Goal: Task Accomplishment & Management: Manage account settings

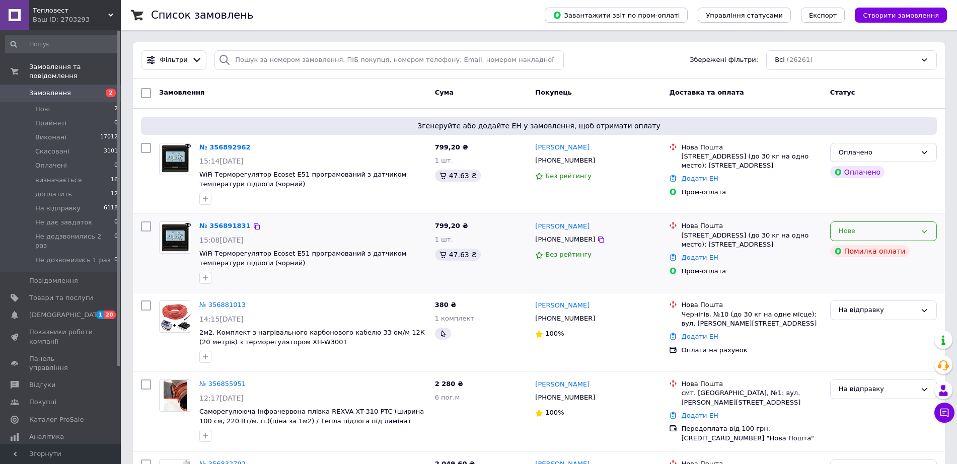
click at [877, 232] on div "Нове" at bounding box center [878, 231] width 78 height 11
click at [863, 284] on li "Скасовано" at bounding box center [884, 289] width 106 height 19
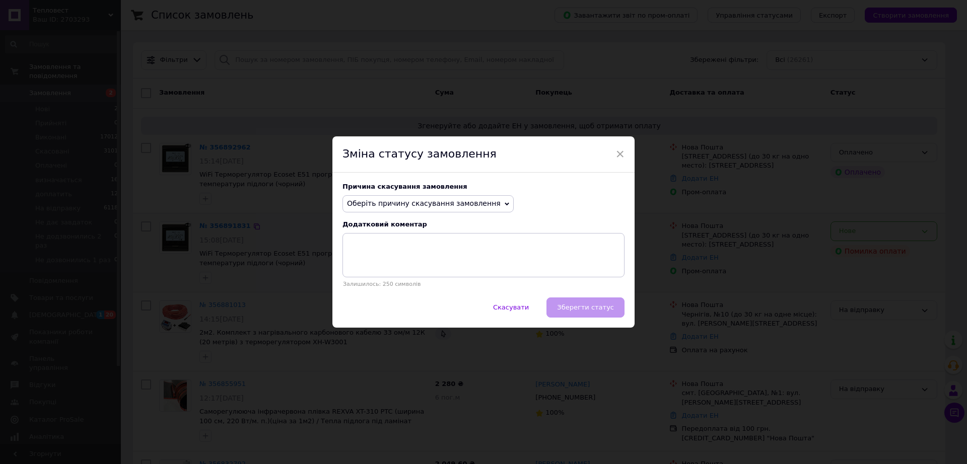
click at [398, 207] on span "Оберіть причину скасування замовлення" at bounding box center [424, 203] width 154 height 8
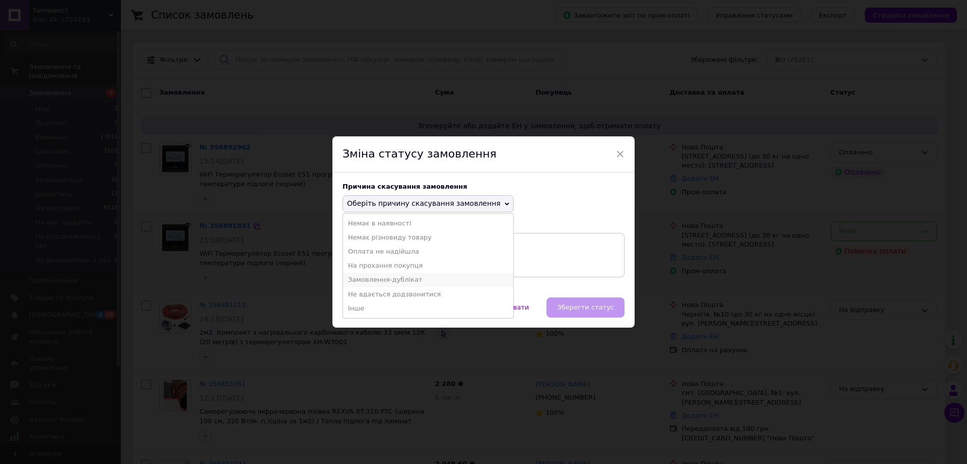
click at [411, 278] on li "Замовлення-дублікат" at bounding box center [428, 280] width 170 height 14
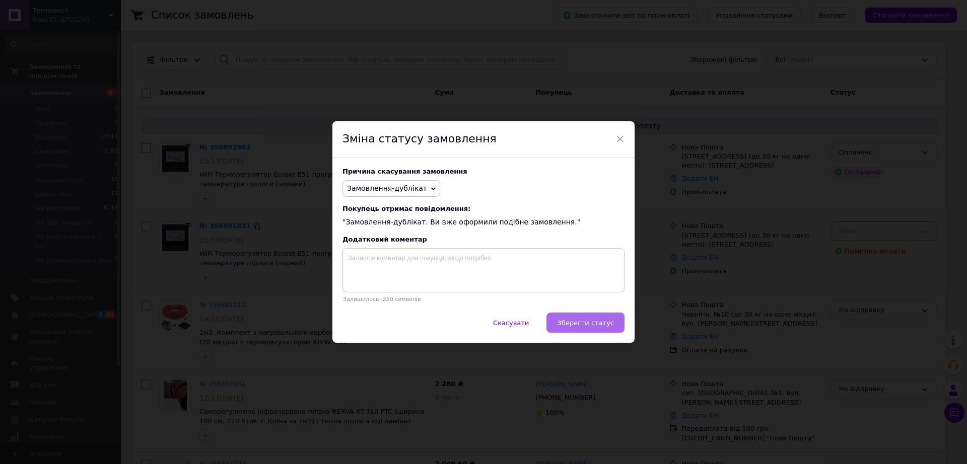
click at [591, 327] on span "Зберегти статус" at bounding box center [585, 323] width 57 height 8
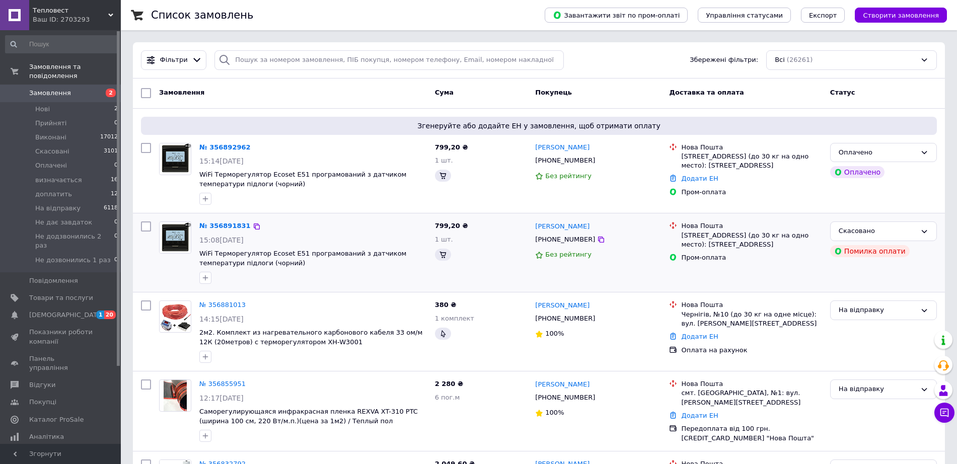
click at [213, 148] on link "№ 356892962" at bounding box center [224, 147] width 51 height 8
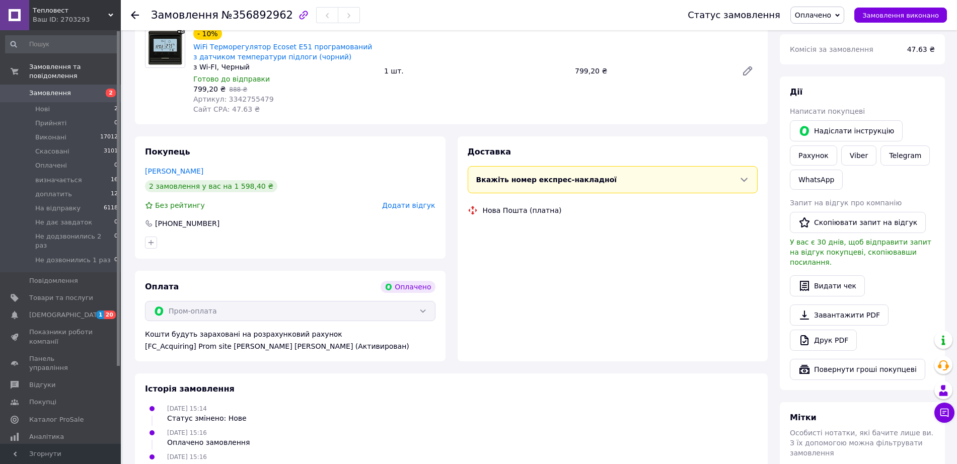
scroll to position [461, 0]
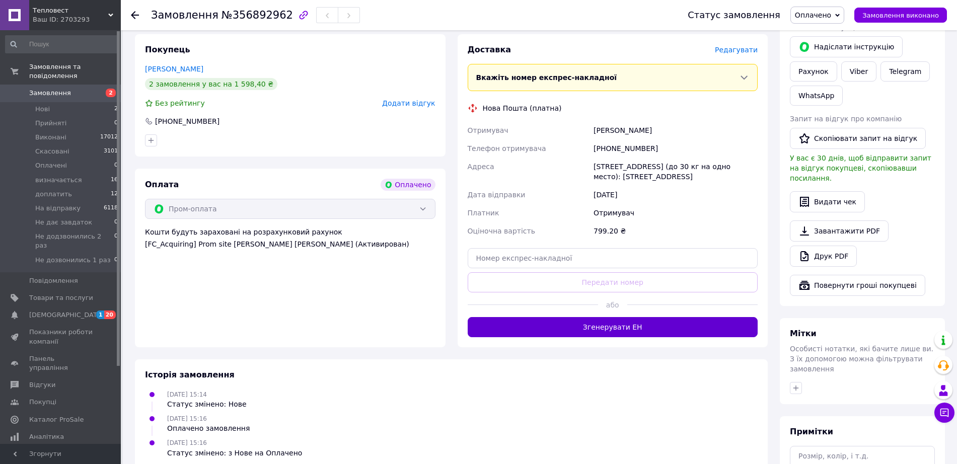
click at [630, 317] on button "Згенерувати ЕН" at bounding box center [613, 327] width 291 height 20
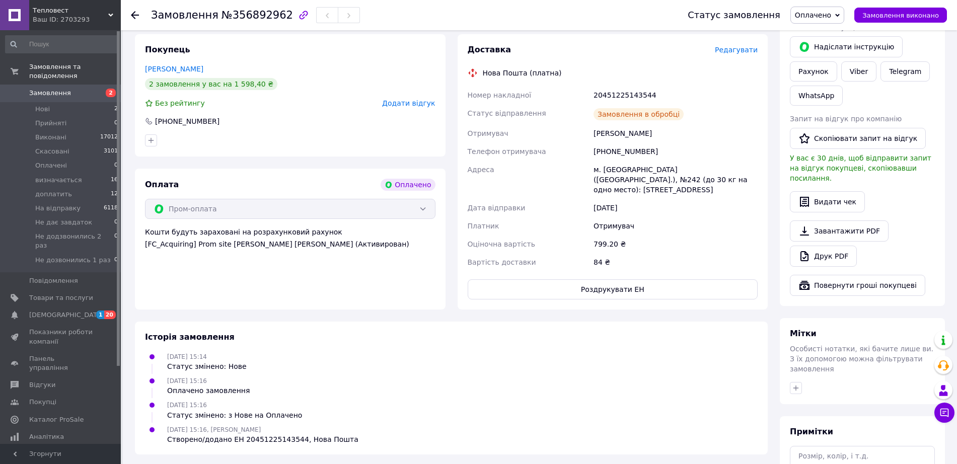
click at [829, 16] on span "Оплачено" at bounding box center [813, 15] width 36 height 8
click at [826, 109] on li "На відправку" at bounding box center [836, 110] width 90 height 15
click at [617, 93] on div "20451225143544" at bounding box center [676, 95] width 168 height 18
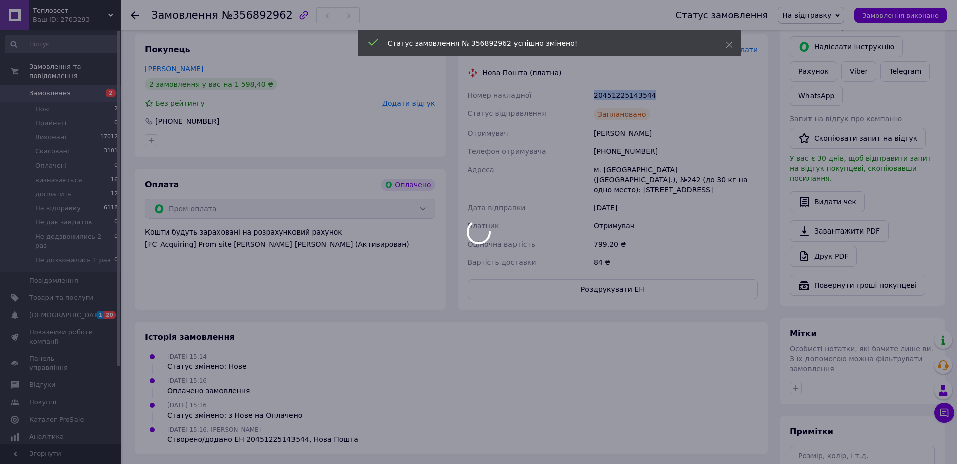
click at [617, 93] on div "20451225143544" at bounding box center [676, 95] width 168 height 18
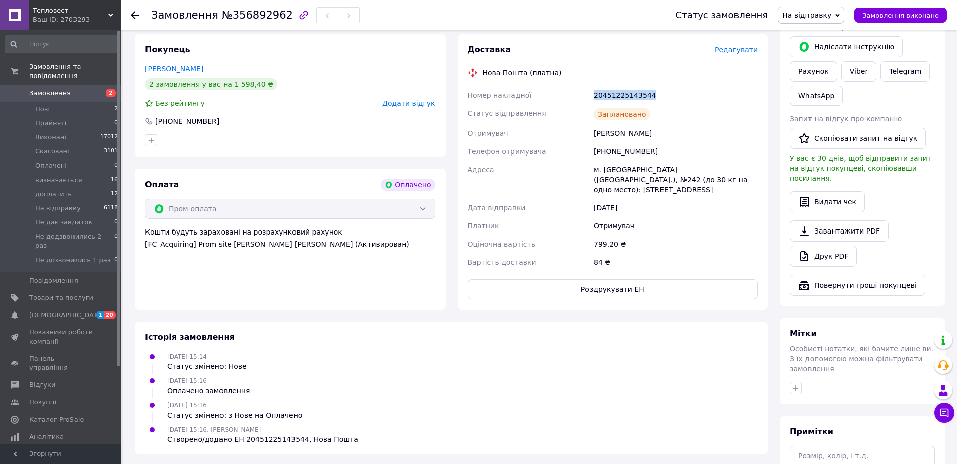
click at [84, 89] on span "Замовлення" at bounding box center [61, 93] width 64 height 9
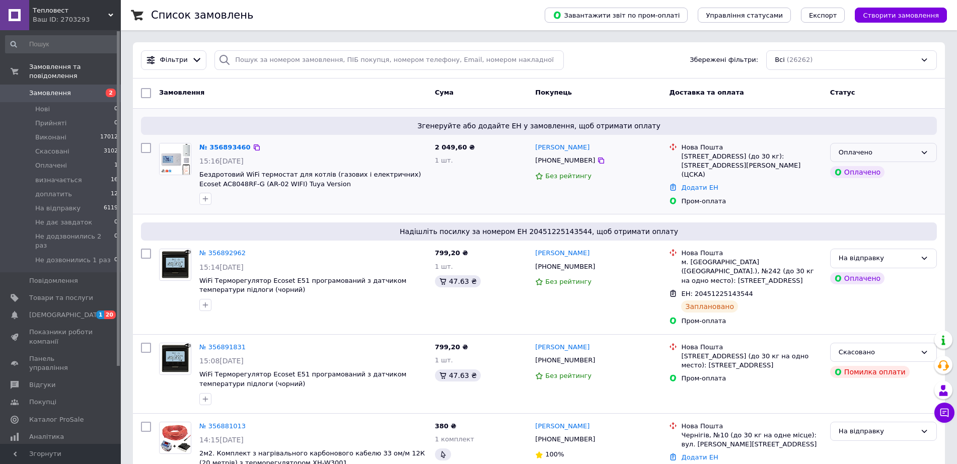
click at [898, 151] on div "Оплачено" at bounding box center [878, 153] width 78 height 11
click at [879, 172] on li "Прийнято" at bounding box center [884, 173] width 106 height 19
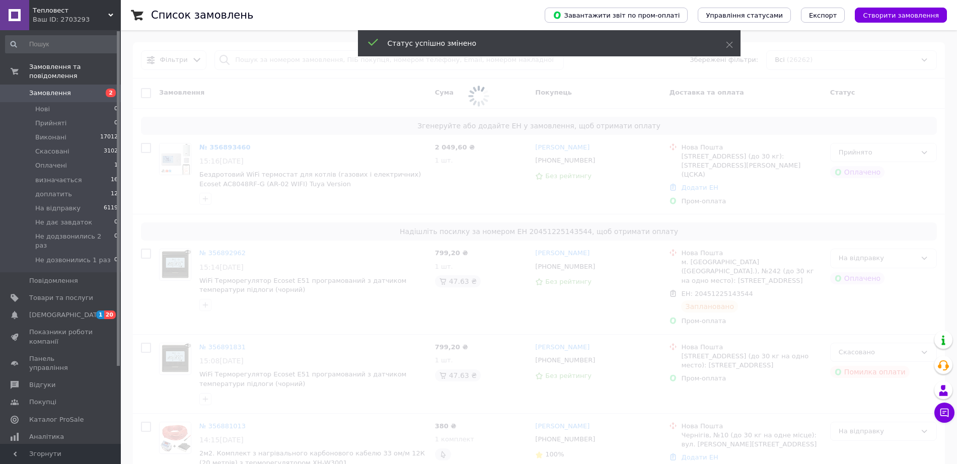
drag, startPoint x: 206, startPoint y: 149, endPoint x: 212, endPoint y: 145, distance: 7.3
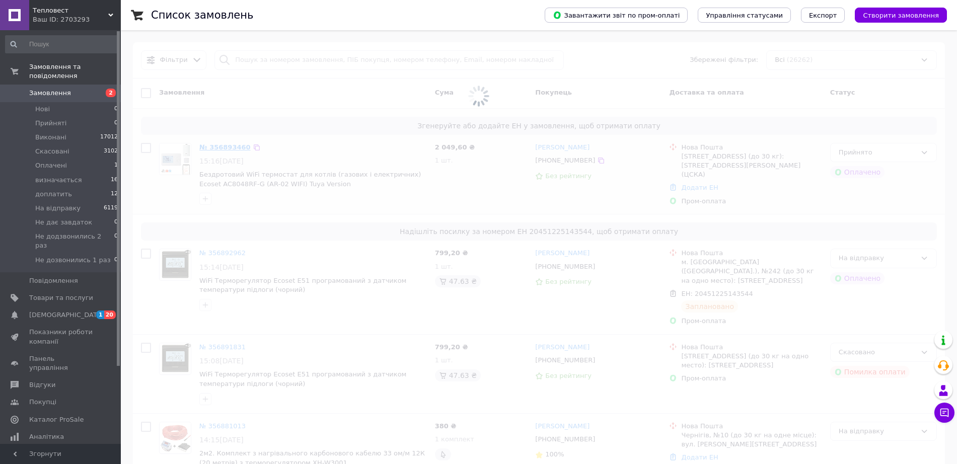
drag, startPoint x: 212, startPoint y: 145, endPoint x: 205, endPoint y: 147, distance: 7.3
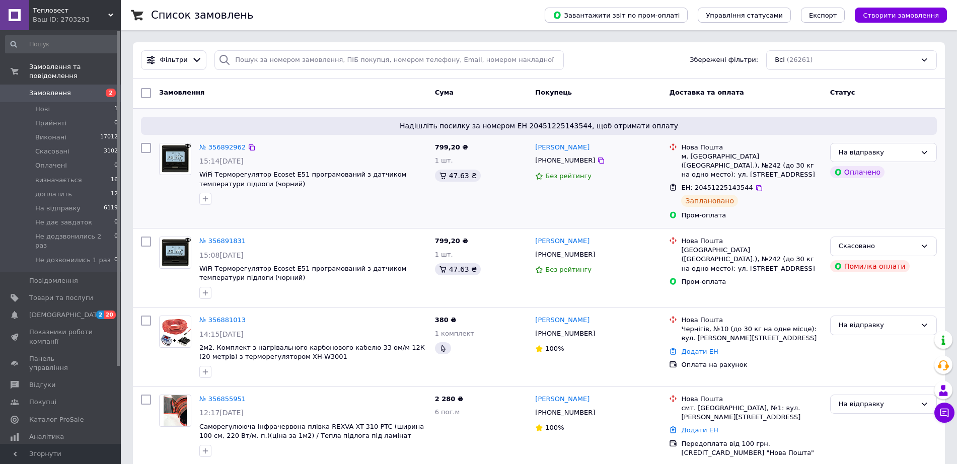
click at [754, 183] on div at bounding box center [759, 188] width 10 height 10
click at [756, 185] on icon at bounding box center [759, 188] width 6 height 6
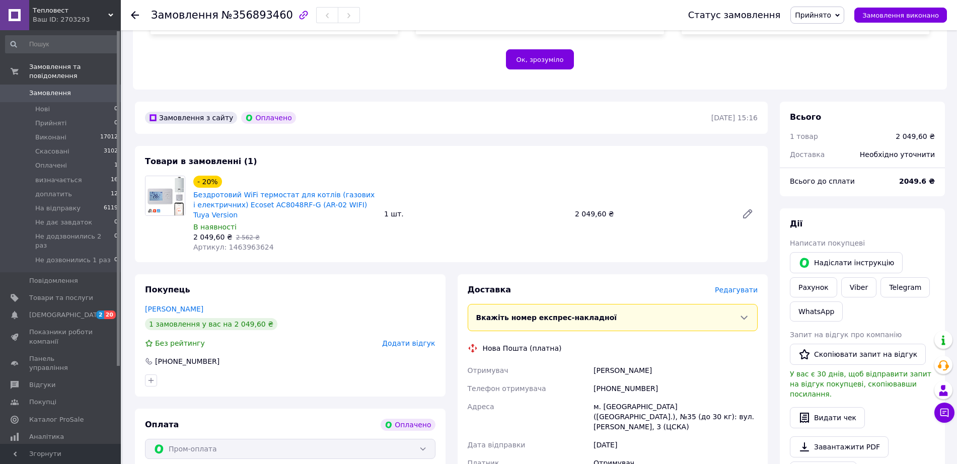
scroll to position [378, 0]
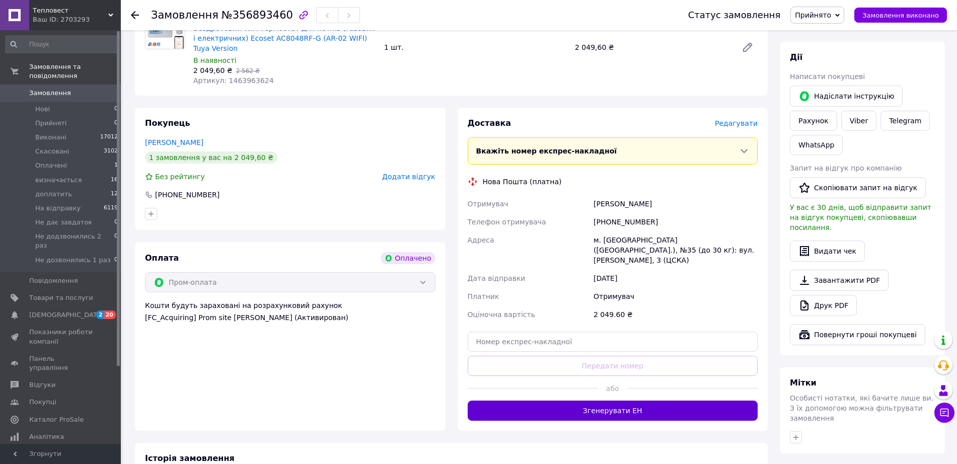
click at [559, 401] on button "Згенерувати ЕН" at bounding box center [613, 411] width 291 height 20
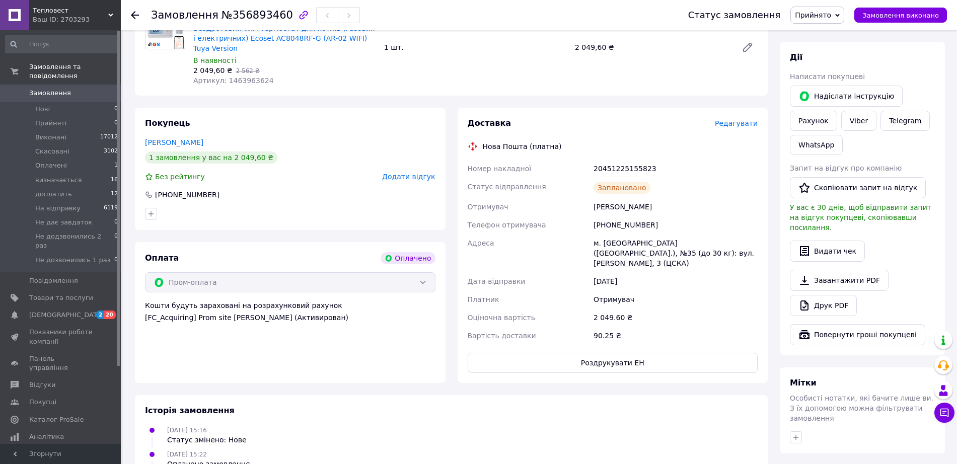
click at [644, 149] on div "Доставка Редагувати Нова Пошта (платна) Номер накладної 20451225155823 Статус в…" at bounding box center [613, 245] width 291 height 255
copy div "20451225155823"
click at [831, 19] on span "Прийнято" at bounding box center [813, 15] width 36 height 8
click at [844, 114] on li "На відправку" at bounding box center [836, 110] width 90 height 15
